Goal: Task Accomplishment & Management: Manage account settings

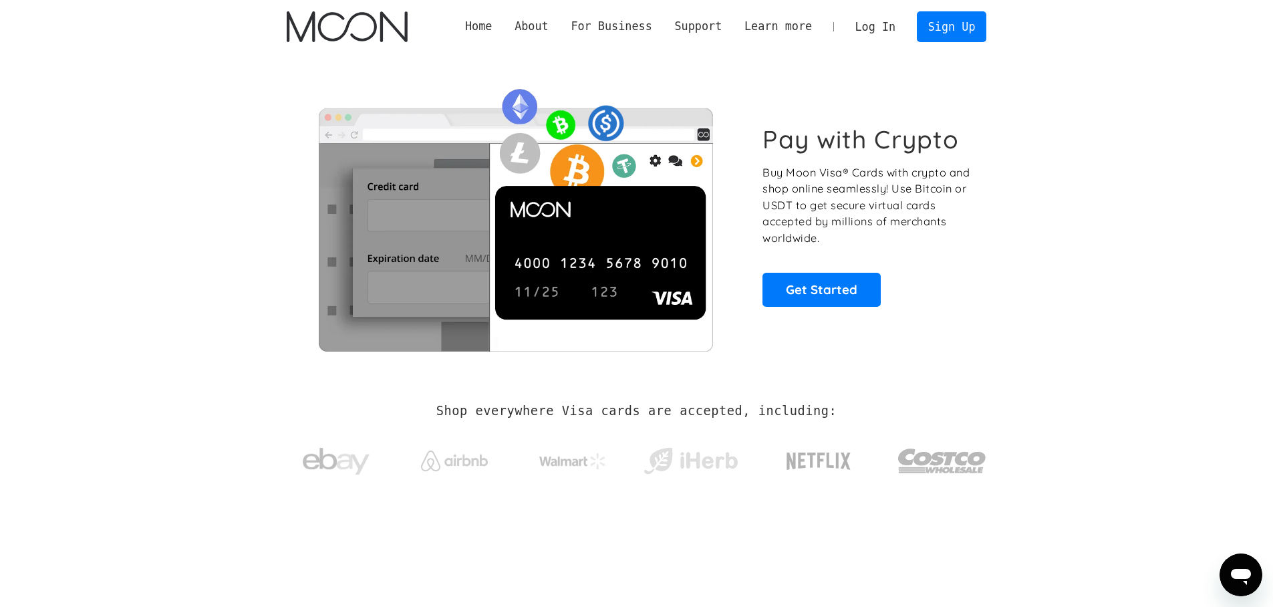
click at [882, 35] on link "Log In" at bounding box center [875, 26] width 63 height 29
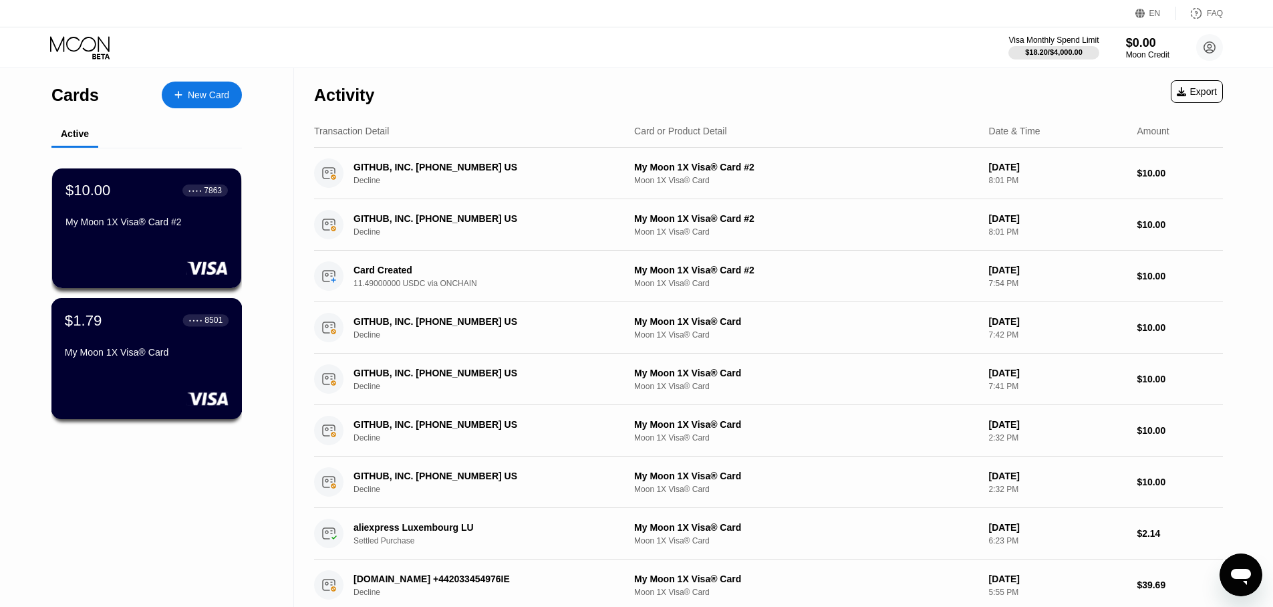
click at [191, 358] on div "My Moon 1X Visa® Card" at bounding box center [147, 355] width 164 height 16
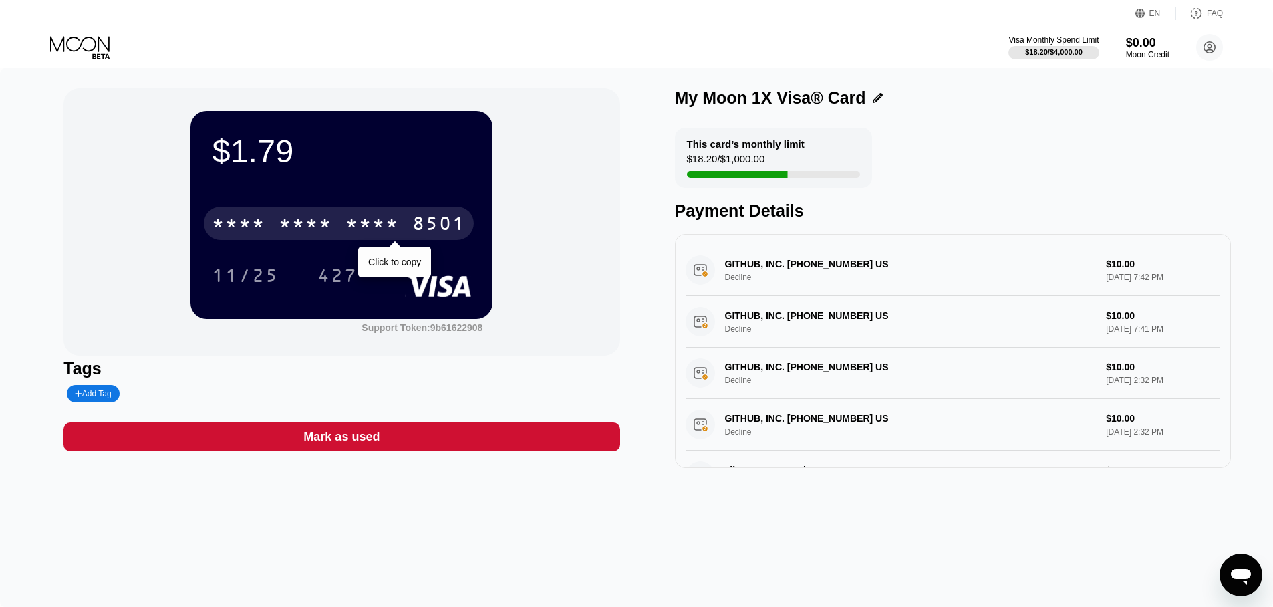
click at [423, 215] on div "* * * * * * * * * * * * 8501" at bounding box center [339, 223] width 270 height 33
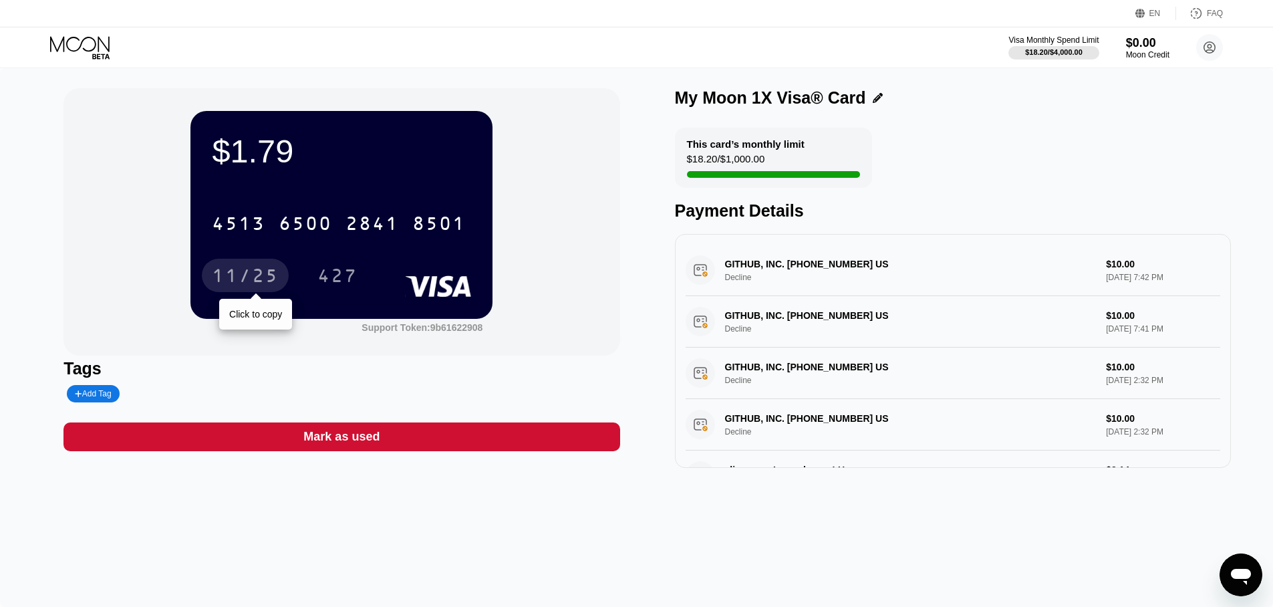
click at [265, 277] on div "11/25" at bounding box center [245, 277] width 67 height 21
